Goal: Information Seeking & Learning: Learn about a topic

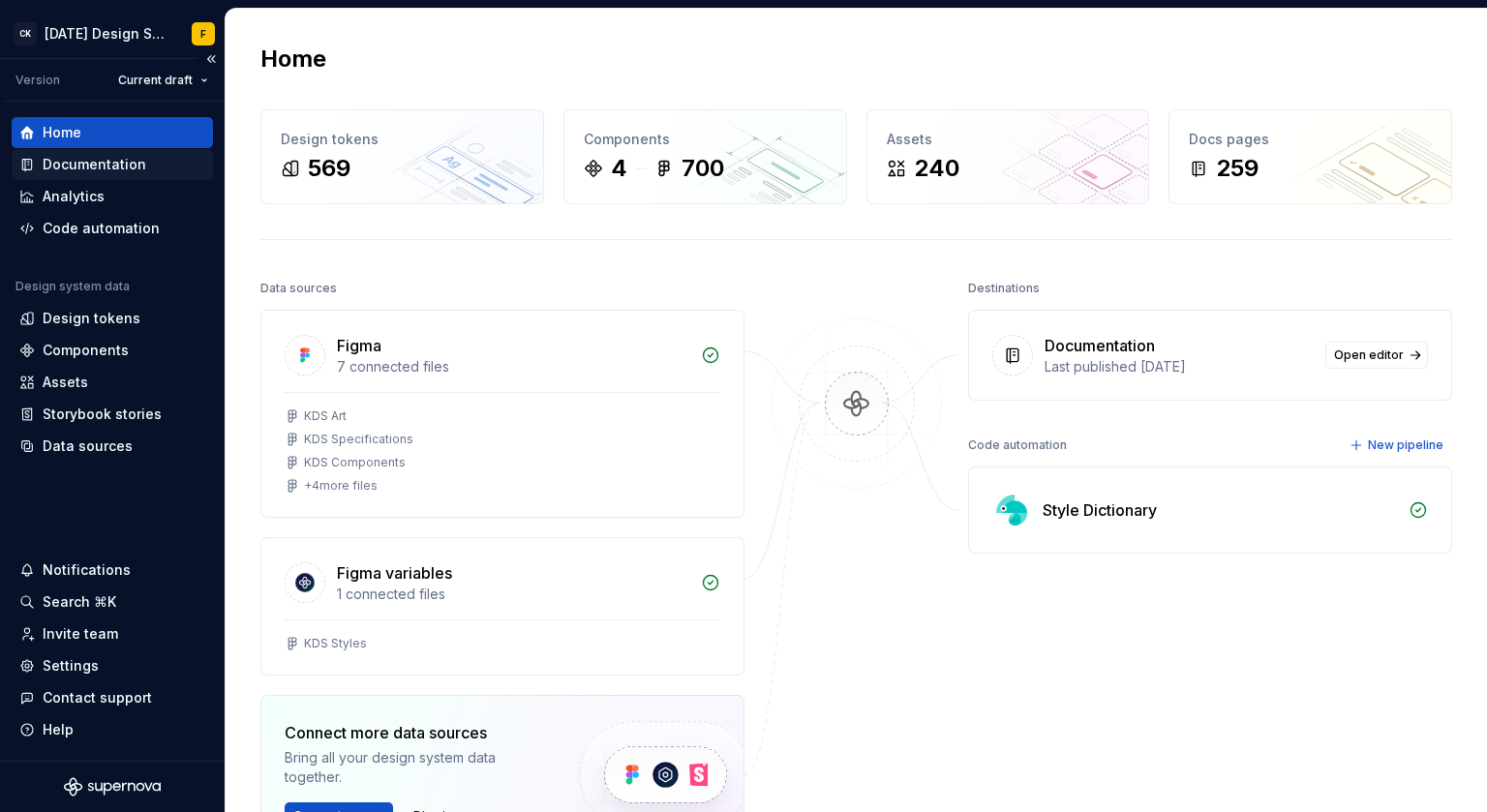
click at [119, 171] on div "Documentation" at bounding box center [94, 165] width 104 height 19
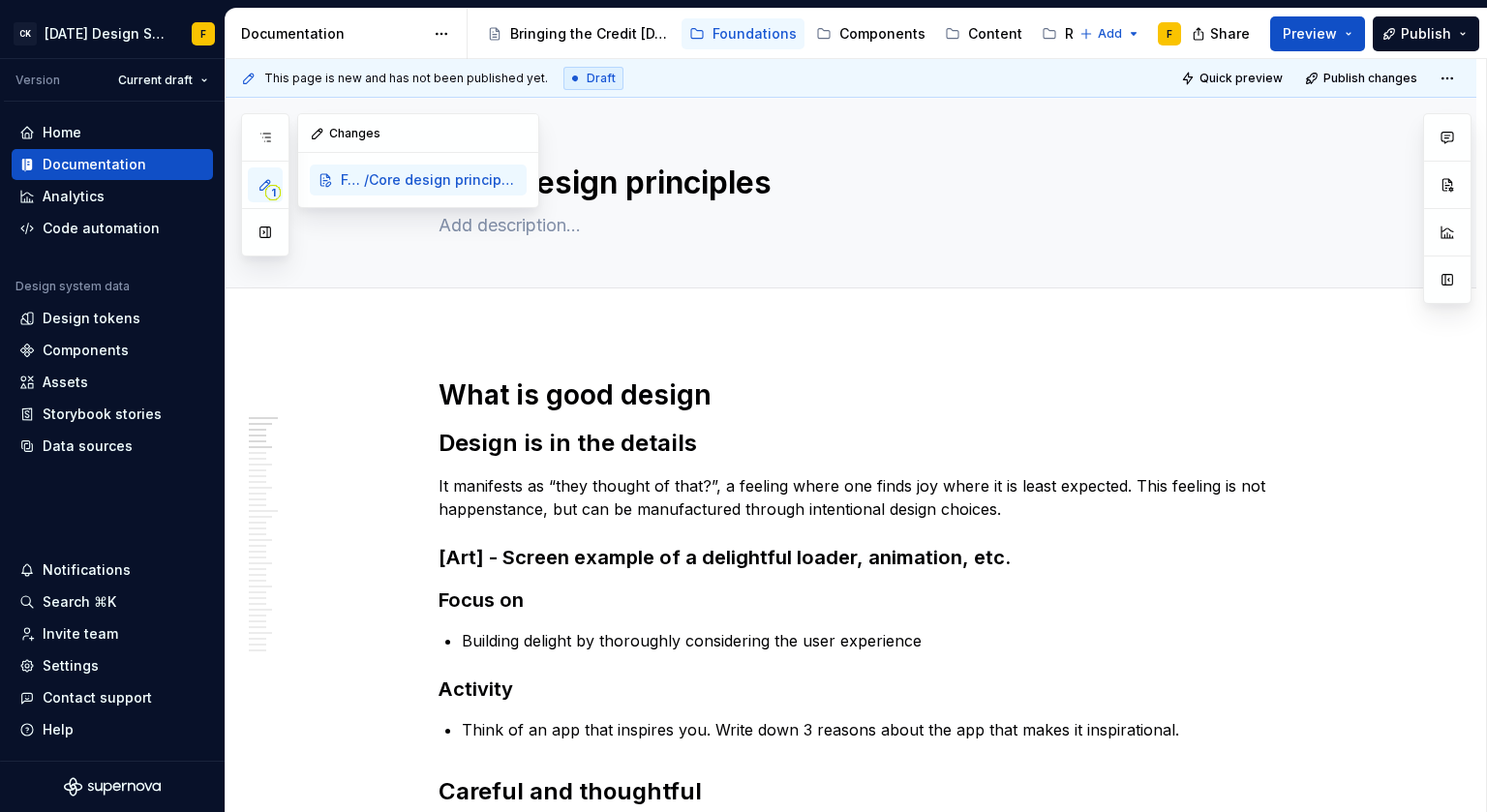
click at [261, 193] on button "1" at bounding box center [265, 185] width 35 height 35
click at [691, 510] on p "It manifests as “they thought of that?”, a feeling where one finds joy where it…" at bounding box center [875, 498] width 872 height 47
click at [601, 549] on h3 "[Art] - Screen example of a delightful loader, animation, etc." at bounding box center [875, 558] width 872 height 27
click at [802, 648] on p "Building delight by thoroughly considering the user experience" at bounding box center [886, 640] width 848 height 23
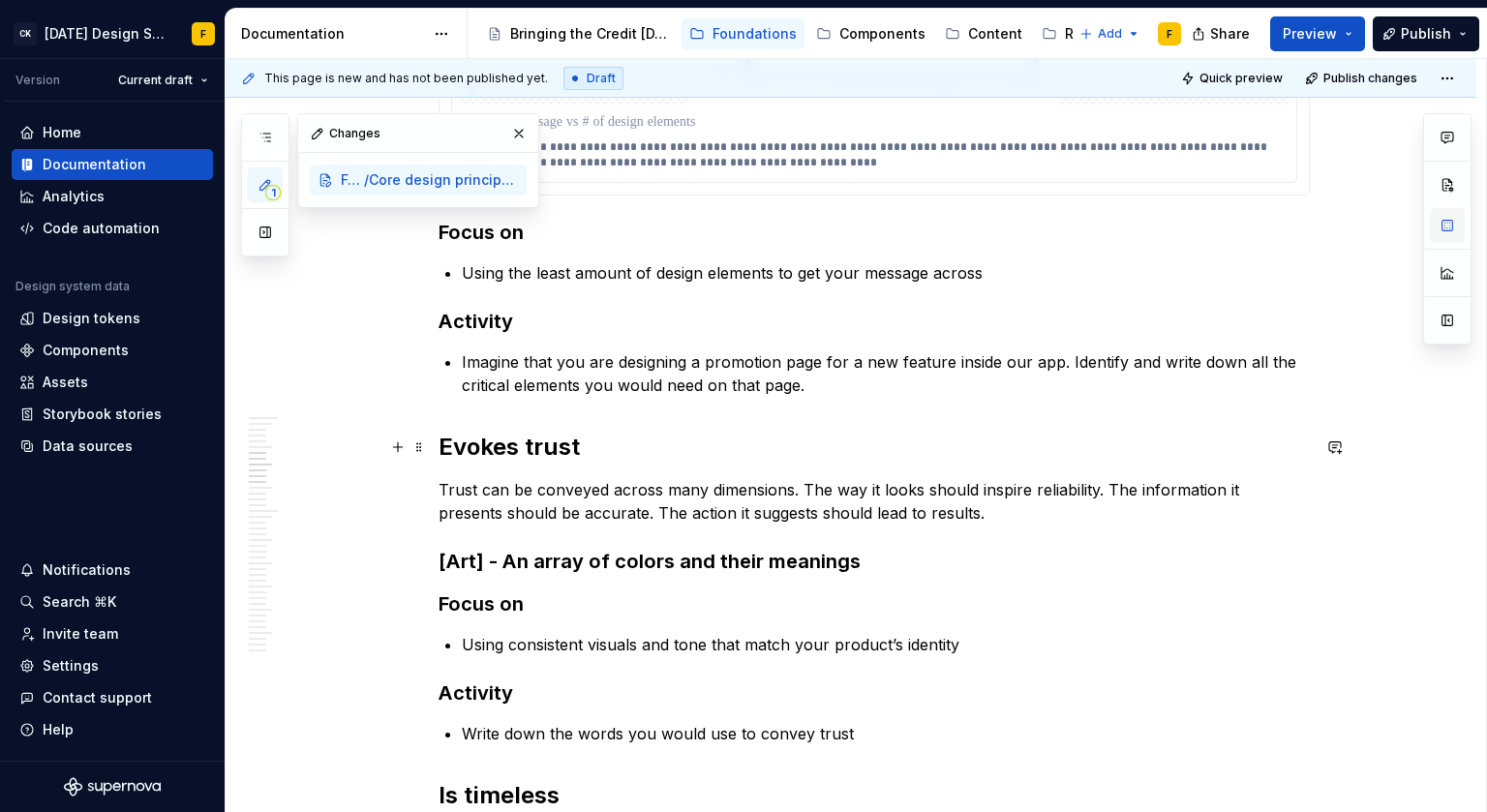
scroll to position [1169, 0]
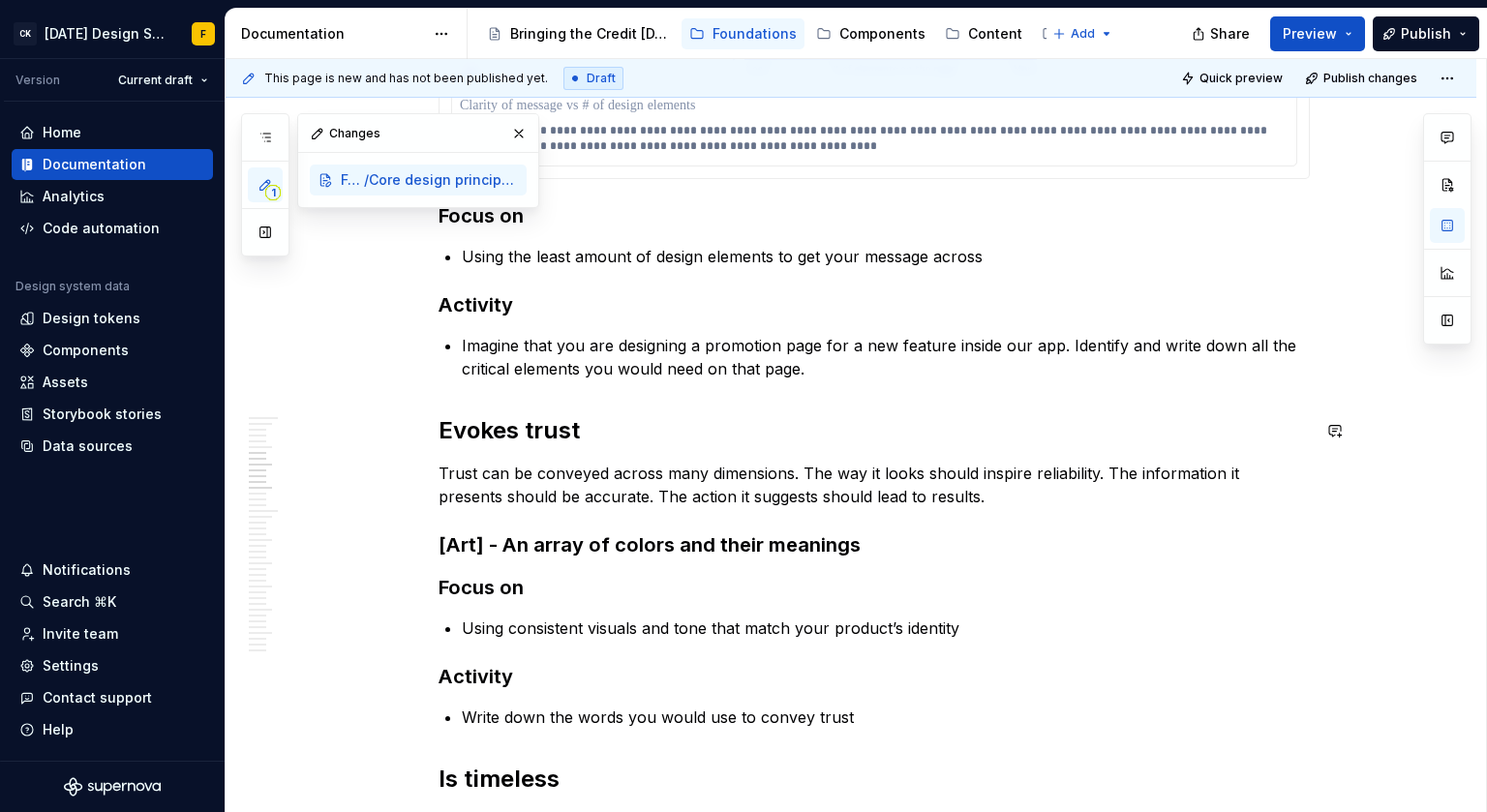
type textarea "*"
